Goal: Information Seeking & Learning: Learn about a topic

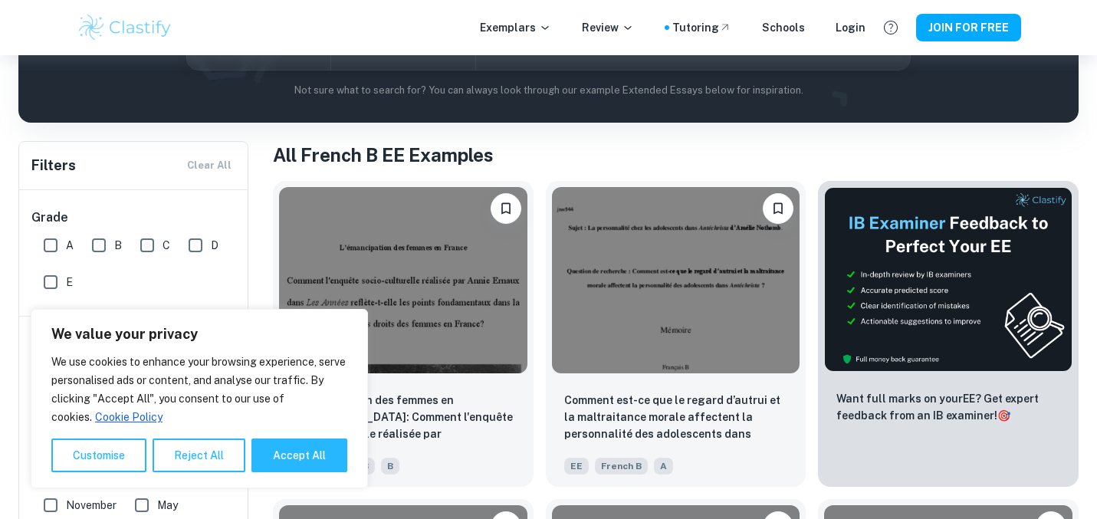
scroll to position [222, 0]
click at [212, 462] on button "Reject All" at bounding box center [199, 456] width 93 height 34
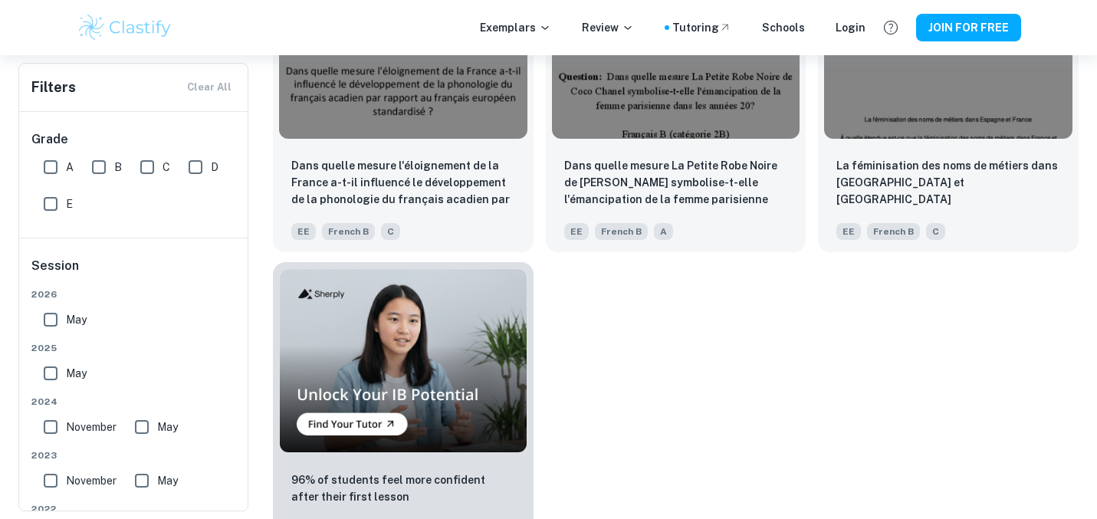
scroll to position [749, 0]
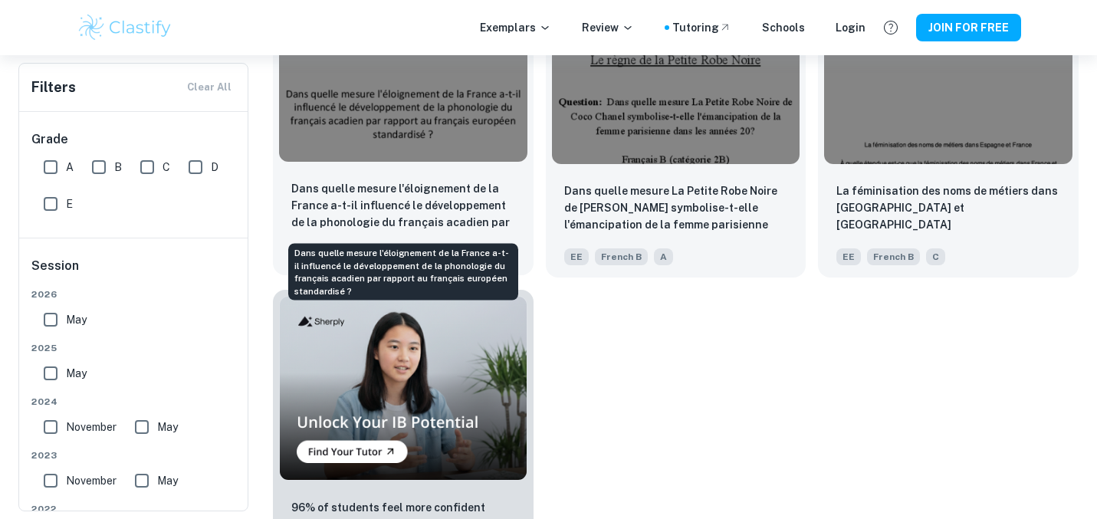
click at [451, 188] on p "Dans quelle mesure l'éloignement de la France a-t-il influencé le développement…" at bounding box center [403, 206] width 224 height 52
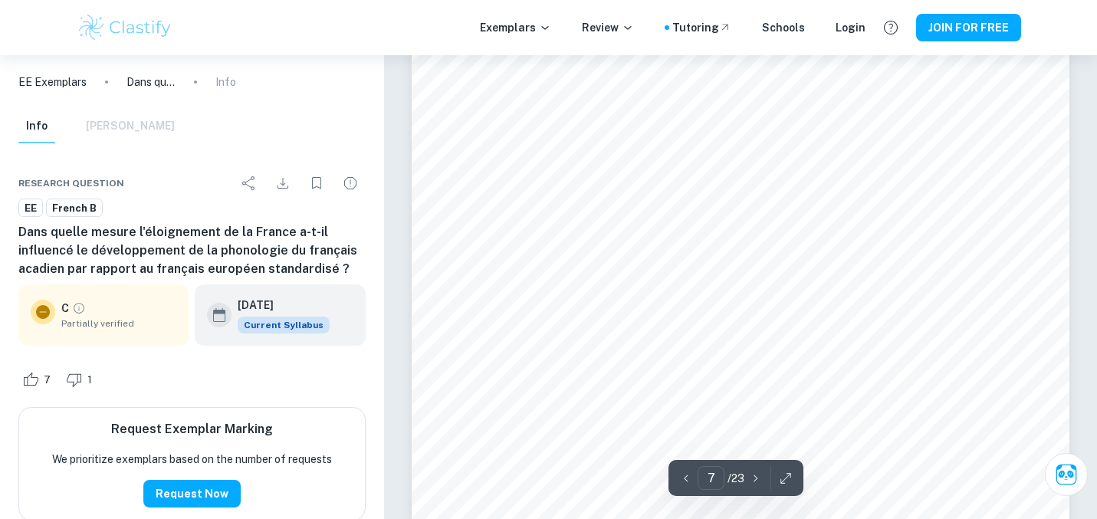
scroll to position [5607, 0]
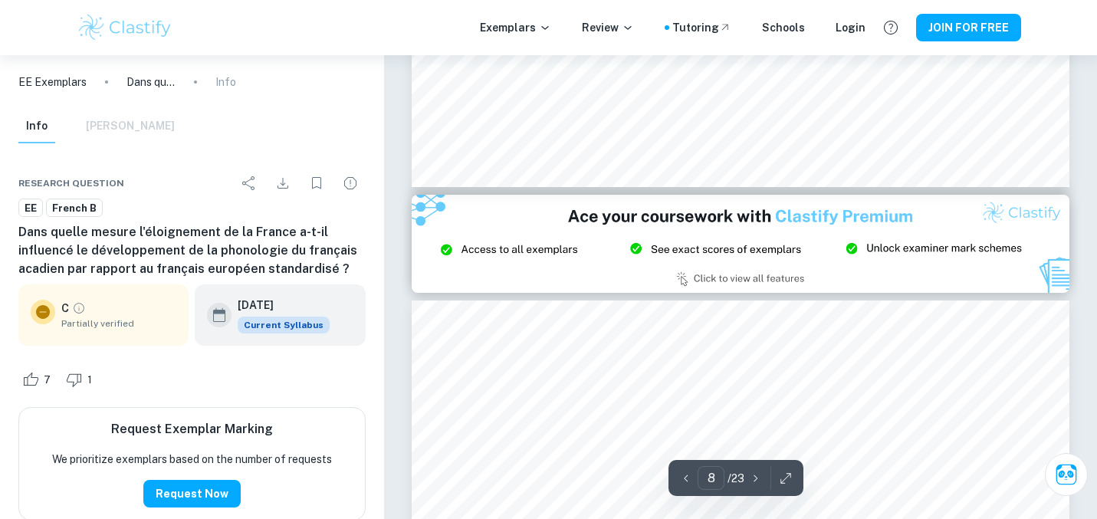
type input "9"
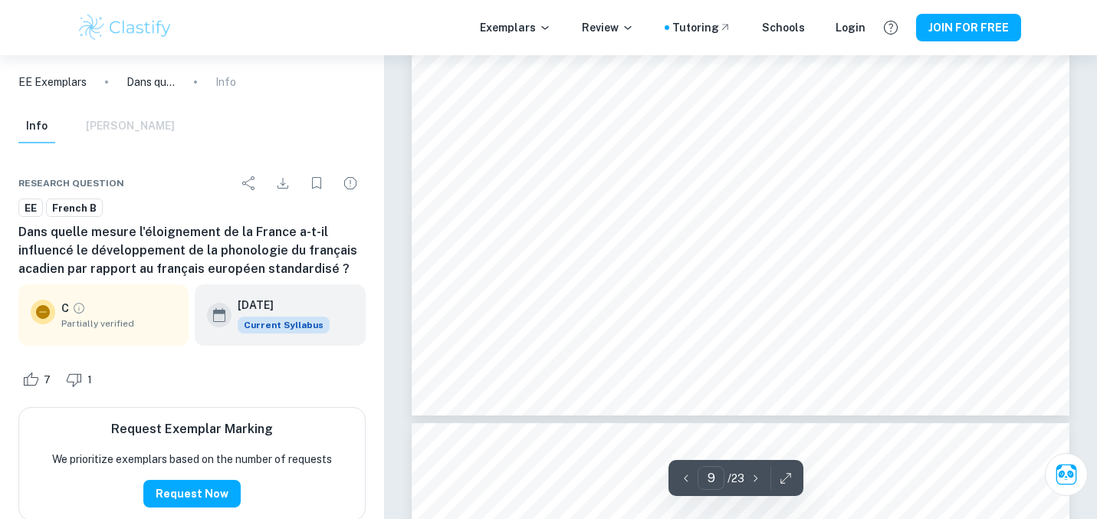
scroll to position [7753, 0]
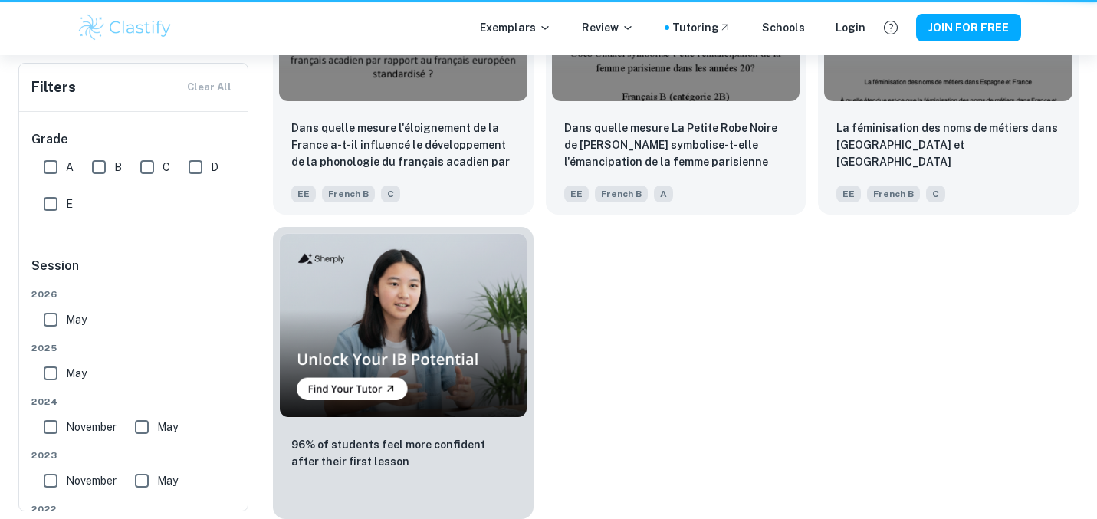
scroll to position [627, 0]
